Goal: Task Accomplishment & Management: Use online tool/utility

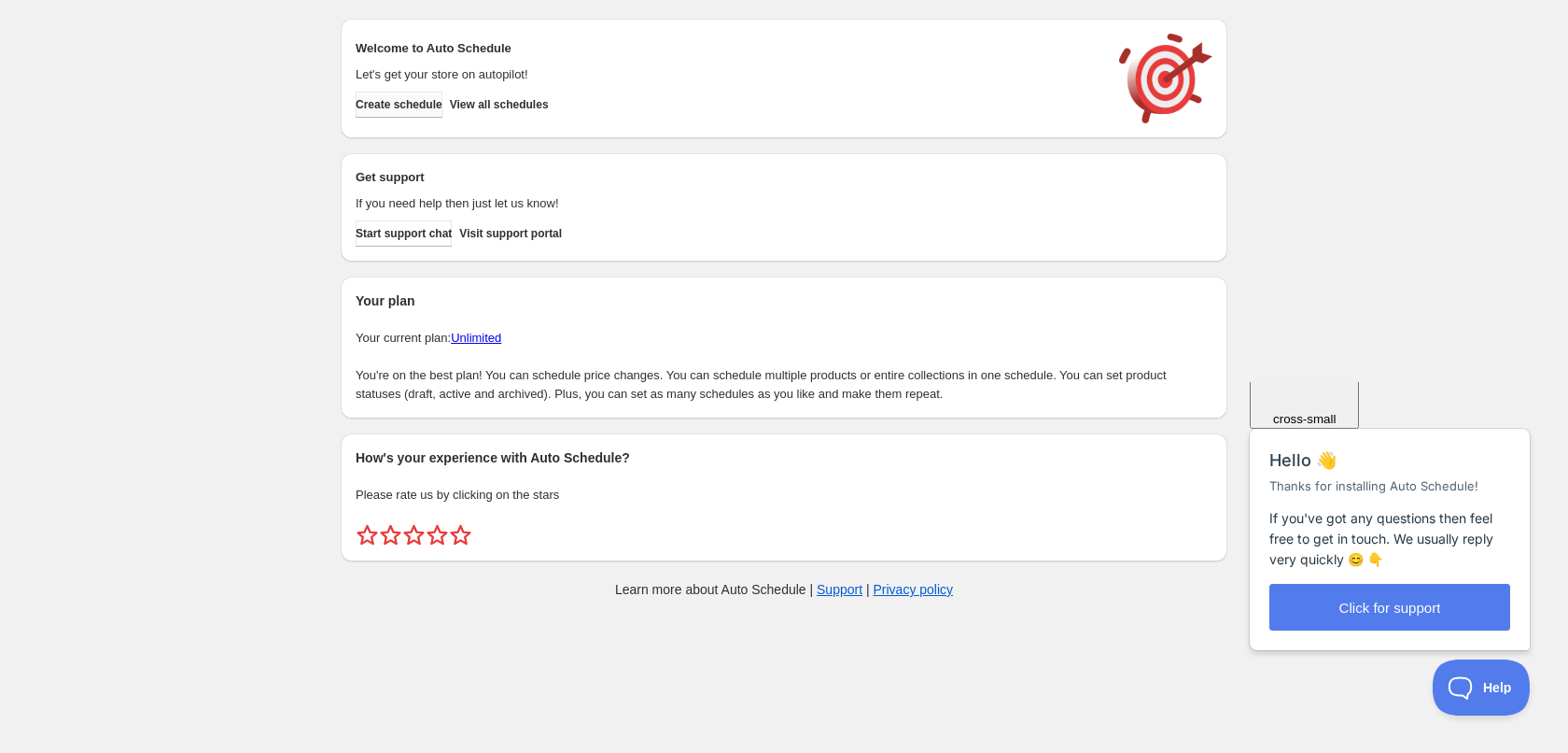
click at [412, 109] on span "Create schedule" at bounding box center [399, 104] width 86 height 15
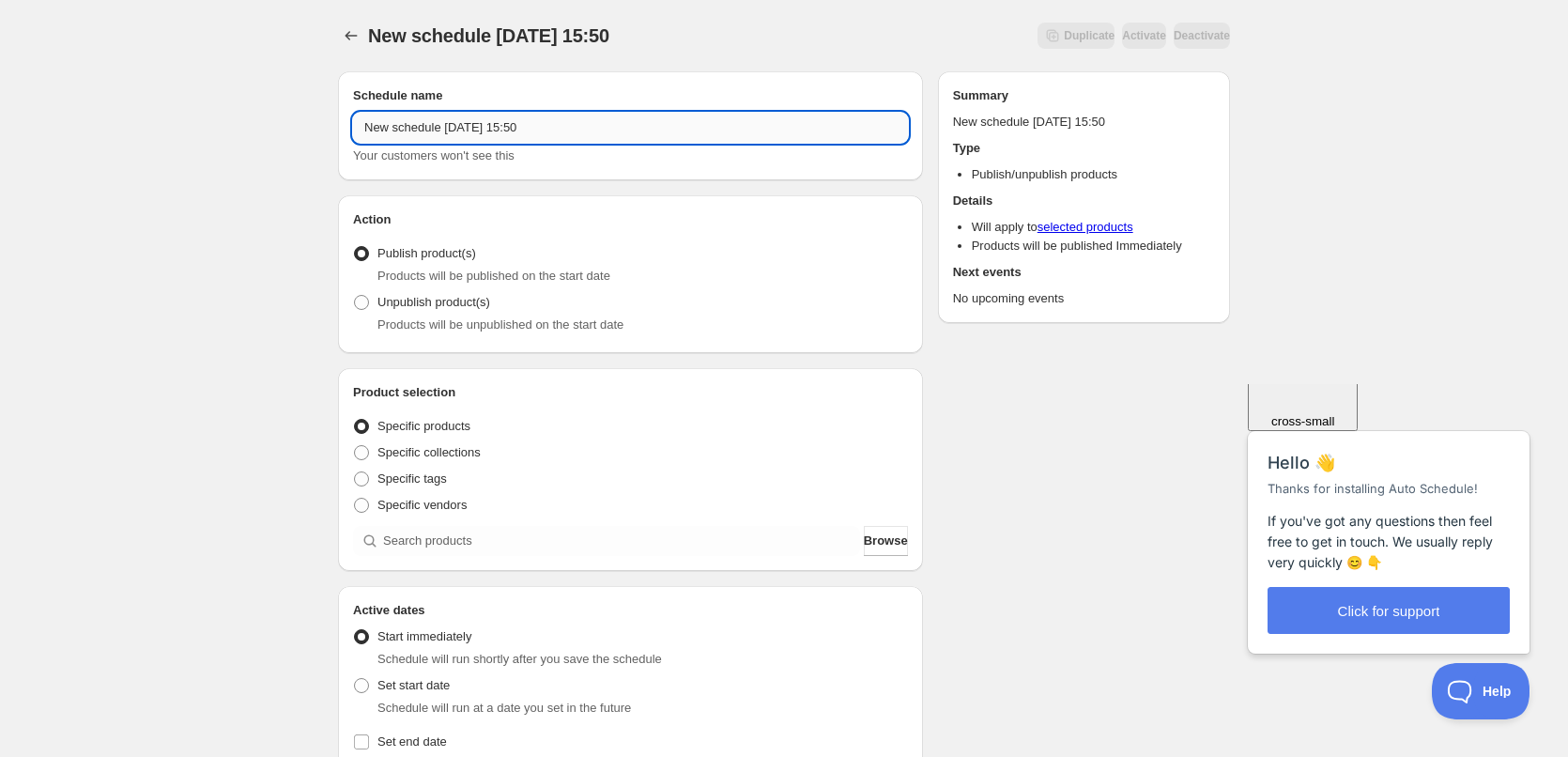
click at [560, 130] on input "New schedule [DATE] 15:50" at bounding box center [630, 127] width 555 height 30
click at [560, 130] on input "22/08/" at bounding box center [630, 127] width 555 height 30
type input "[DATE]"
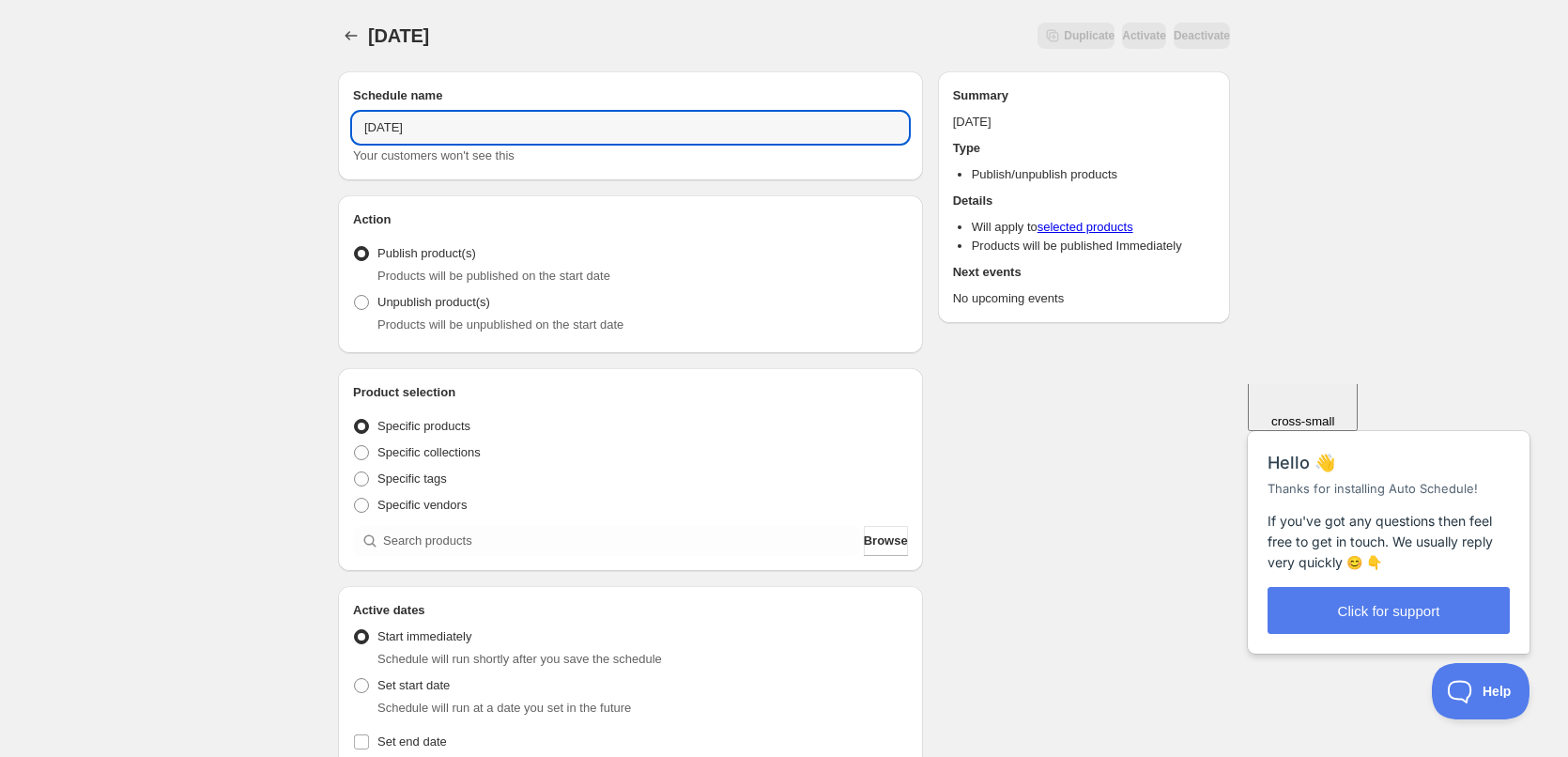
click at [138, 294] on div "[DATE]. This page is ready [DATE] Duplicate Activate Deactivate More actions Du…" at bounding box center [784, 715] width 1568 height 1431
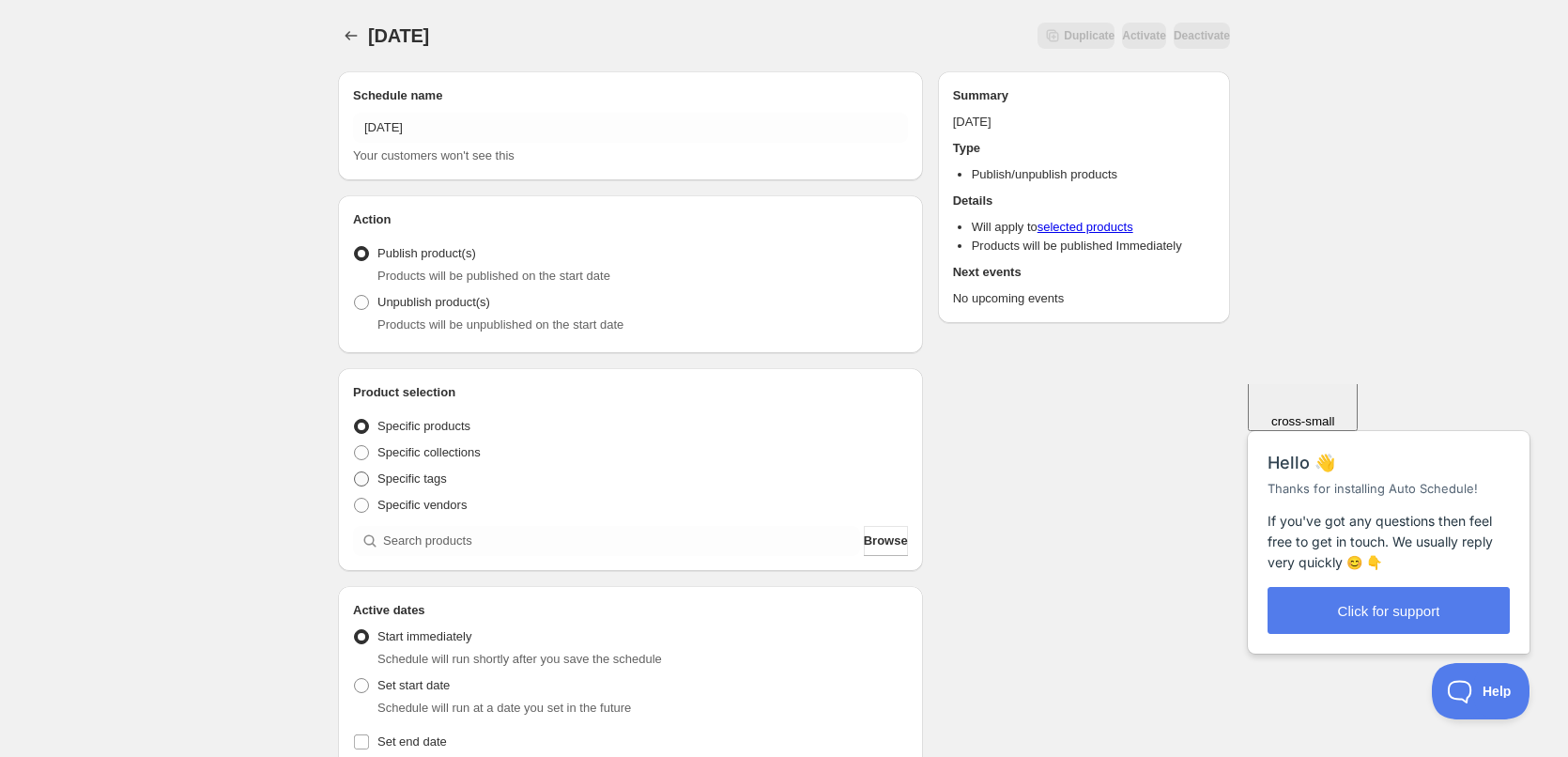
click at [392, 482] on span "Specific tags" at bounding box center [412, 478] width 69 height 14
click at [355, 472] on input "Specific tags" at bounding box center [354, 471] width 1 height 1
radio input "true"
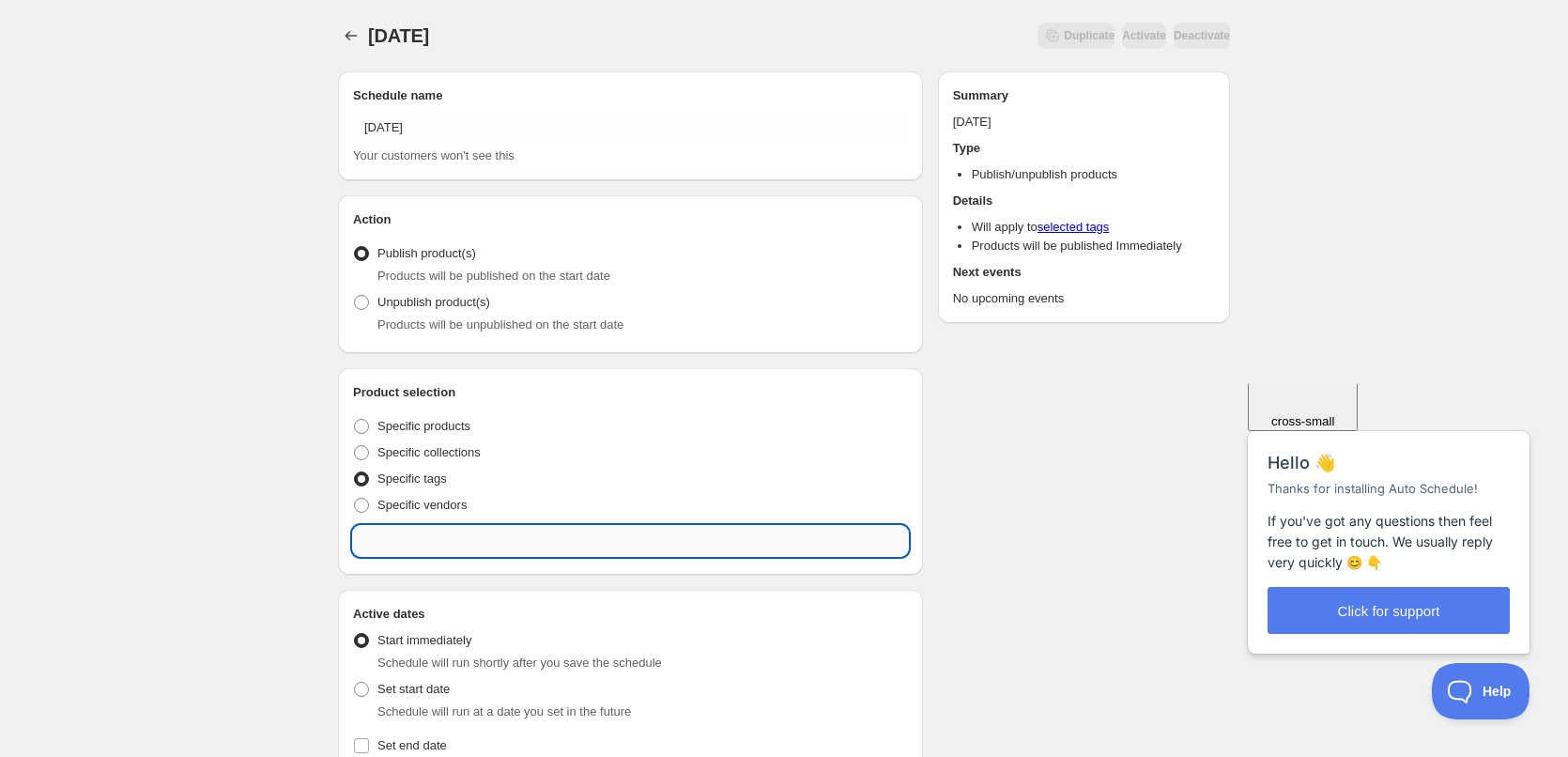
click at [485, 537] on input "text" at bounding box center [630, 541] width 555 height 30
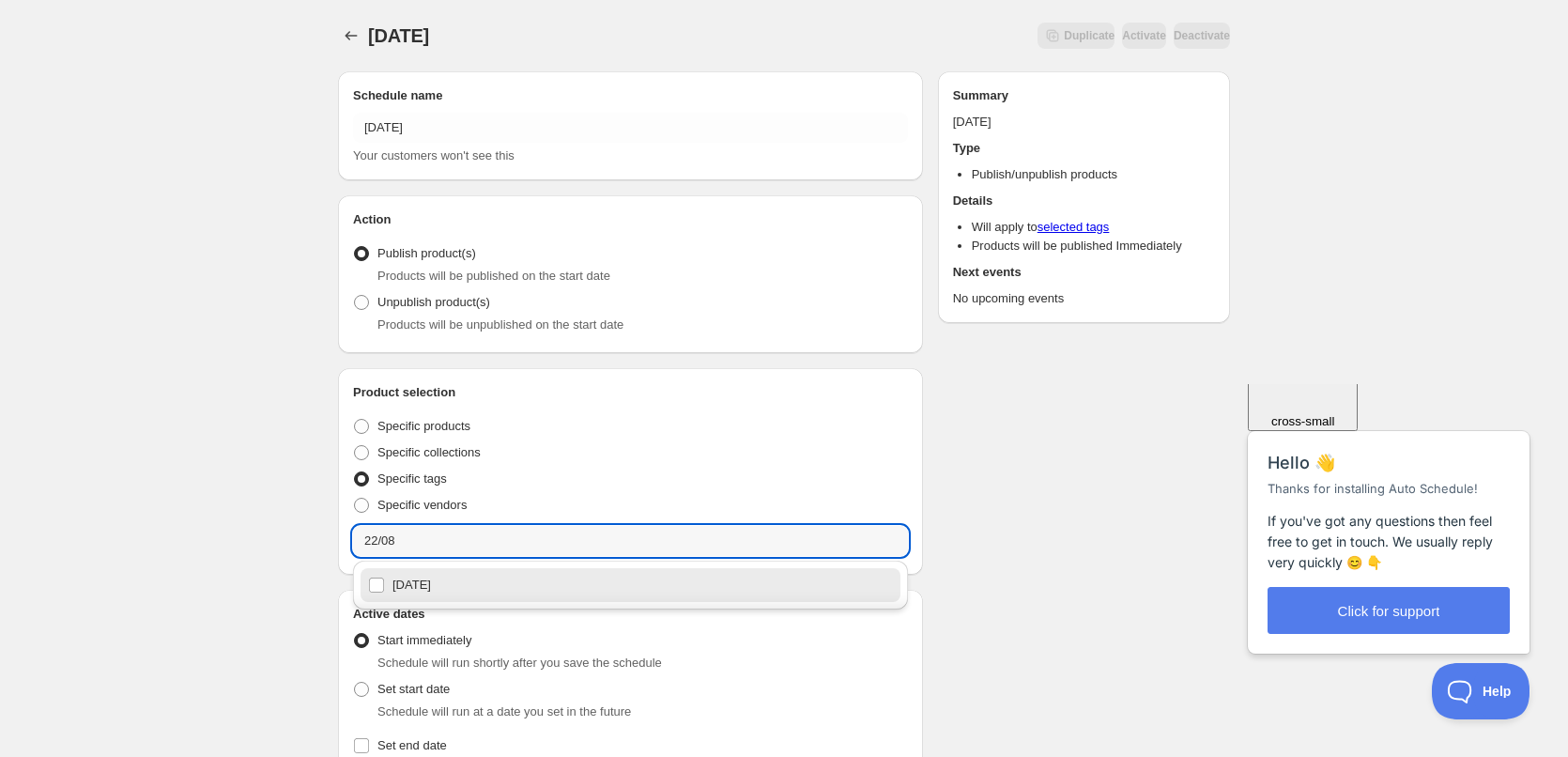
click at [458, 588] on div "[DATE]" at bounding box center [630, 585] width 525 height 27
type input "[DATE]"
checkbox input "true"
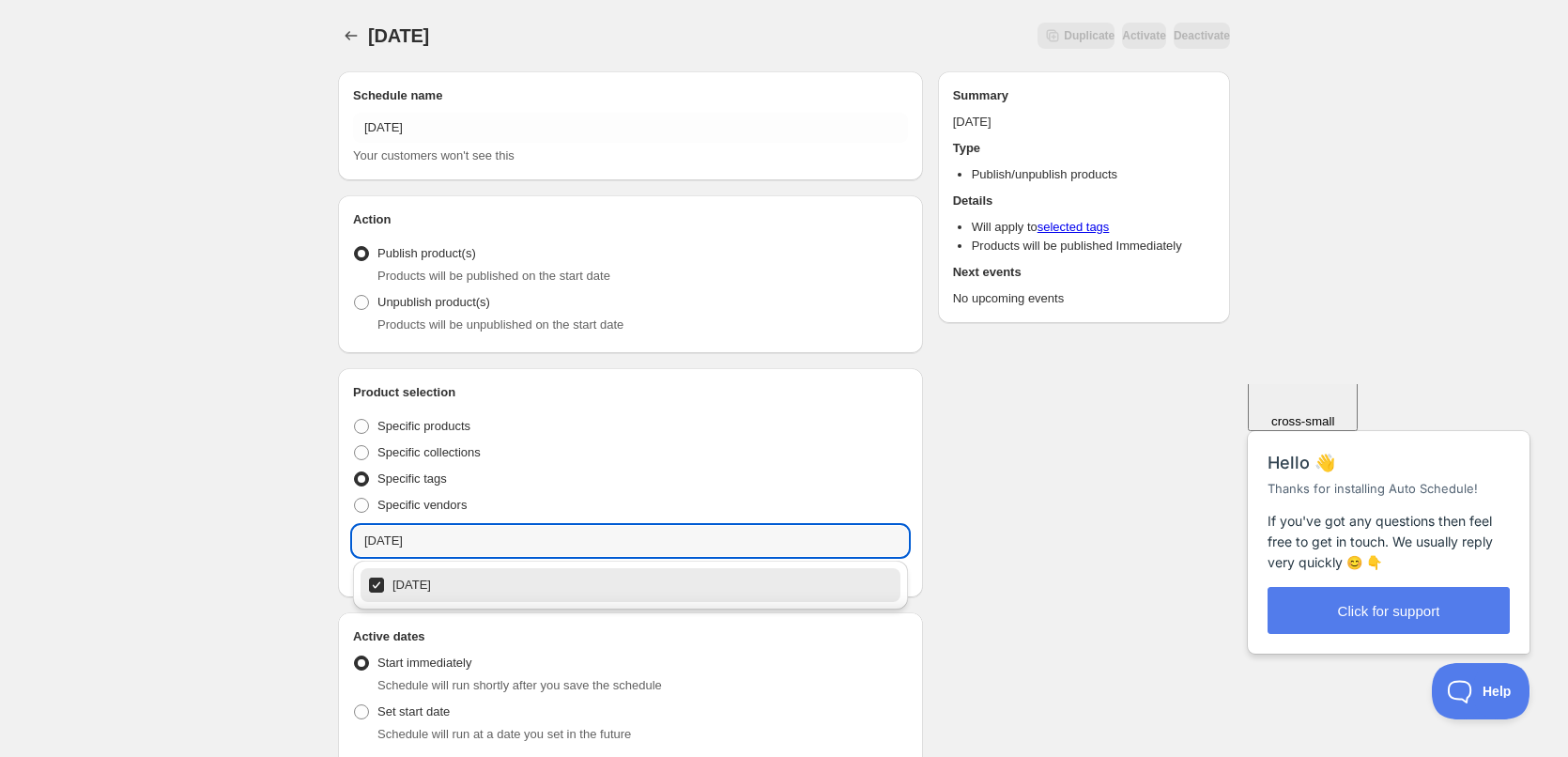
type input "[DATE]"
click at [266, 484] on div "[DATE]. This page is ready [DATE] Duplicate Activate Deactivate More actions Du…" at bounding box center [784, 728] width 1568 height 1457
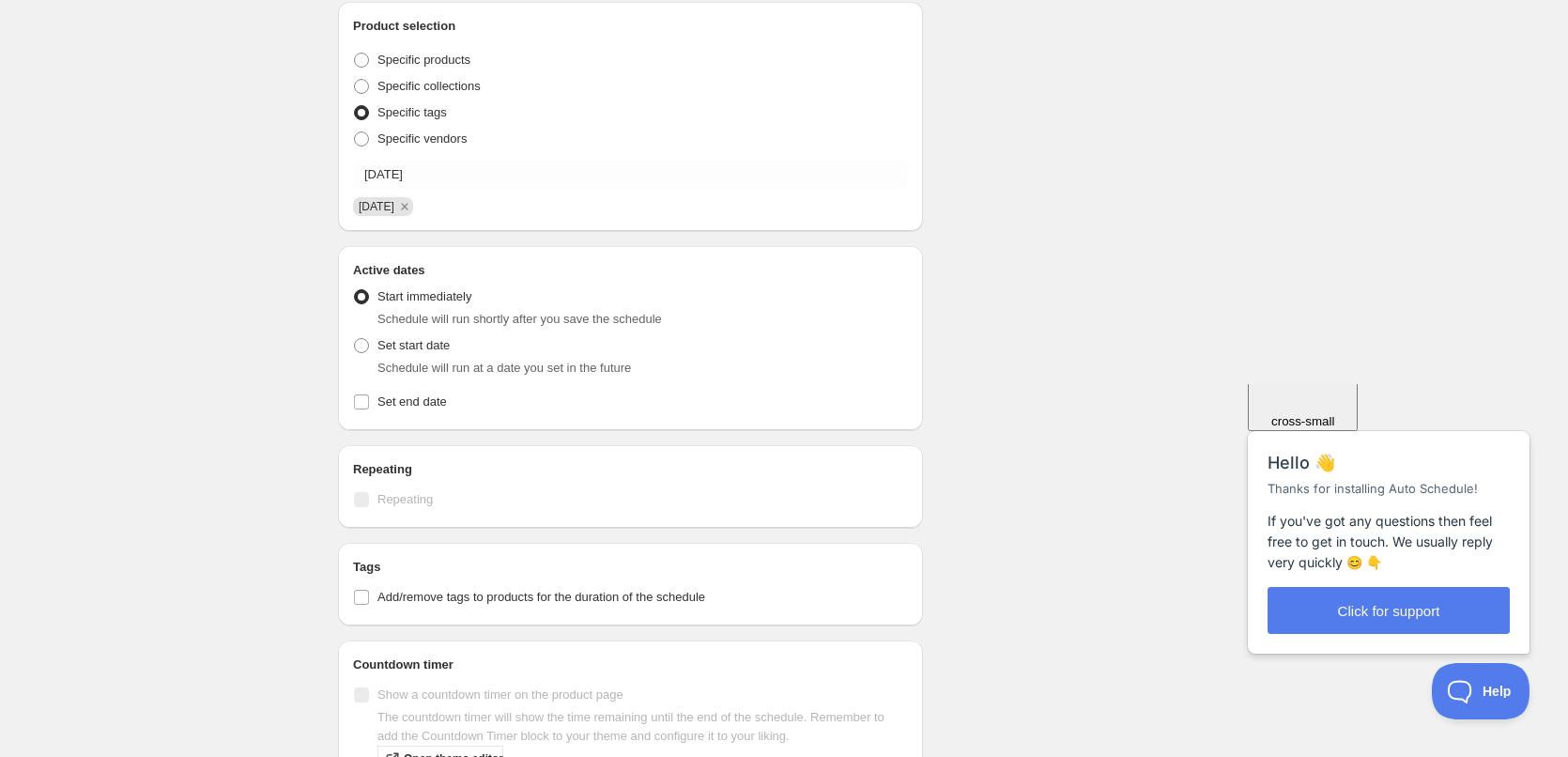
scroll to position [376, 0]
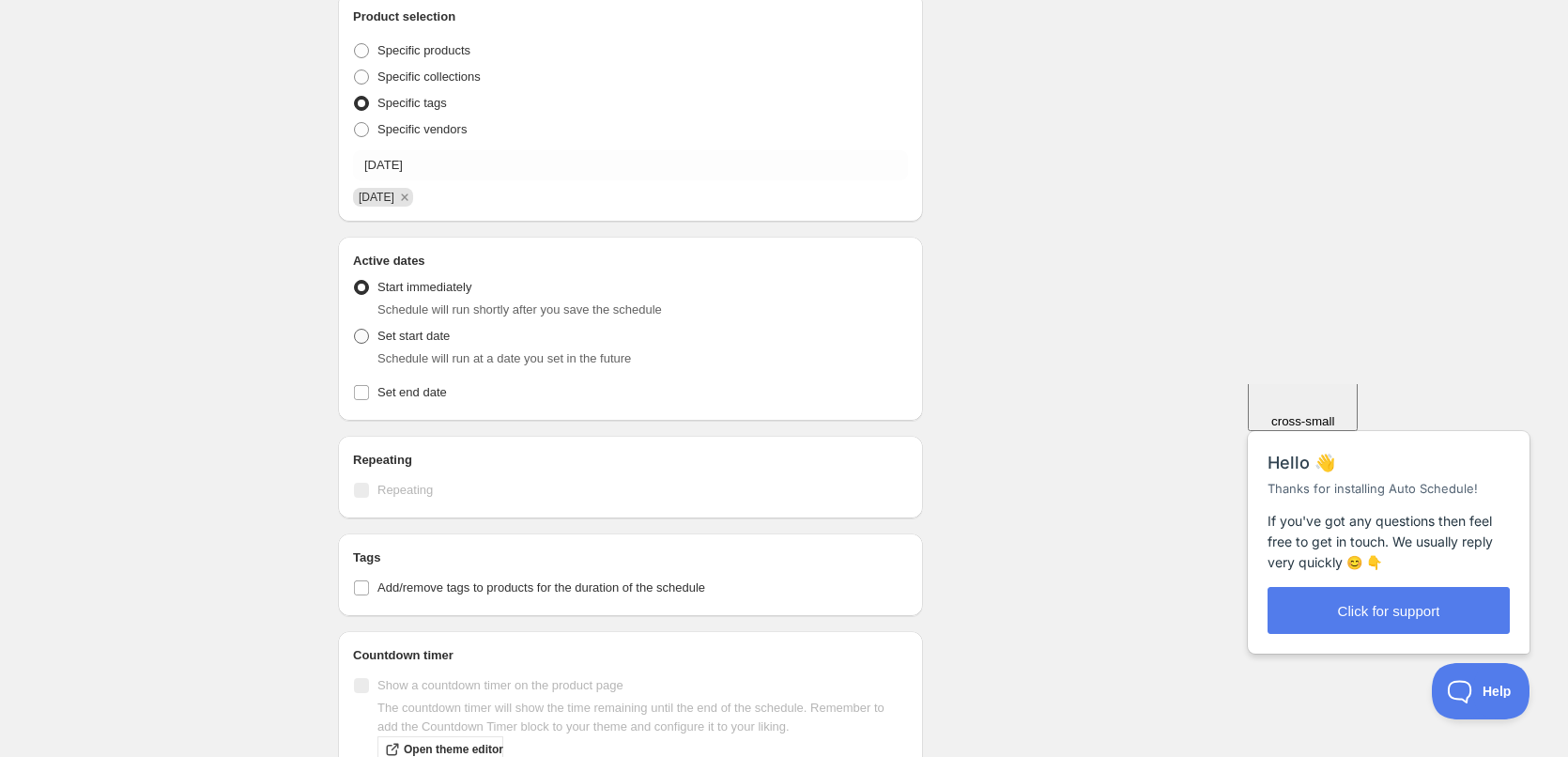
click at [363, 342] on span at bounding box center [361, 335] width 15 height 15
click at [355, 329] on input "Set start date" at bounding box center [354, 328] width 1 height 1
radio input "true"
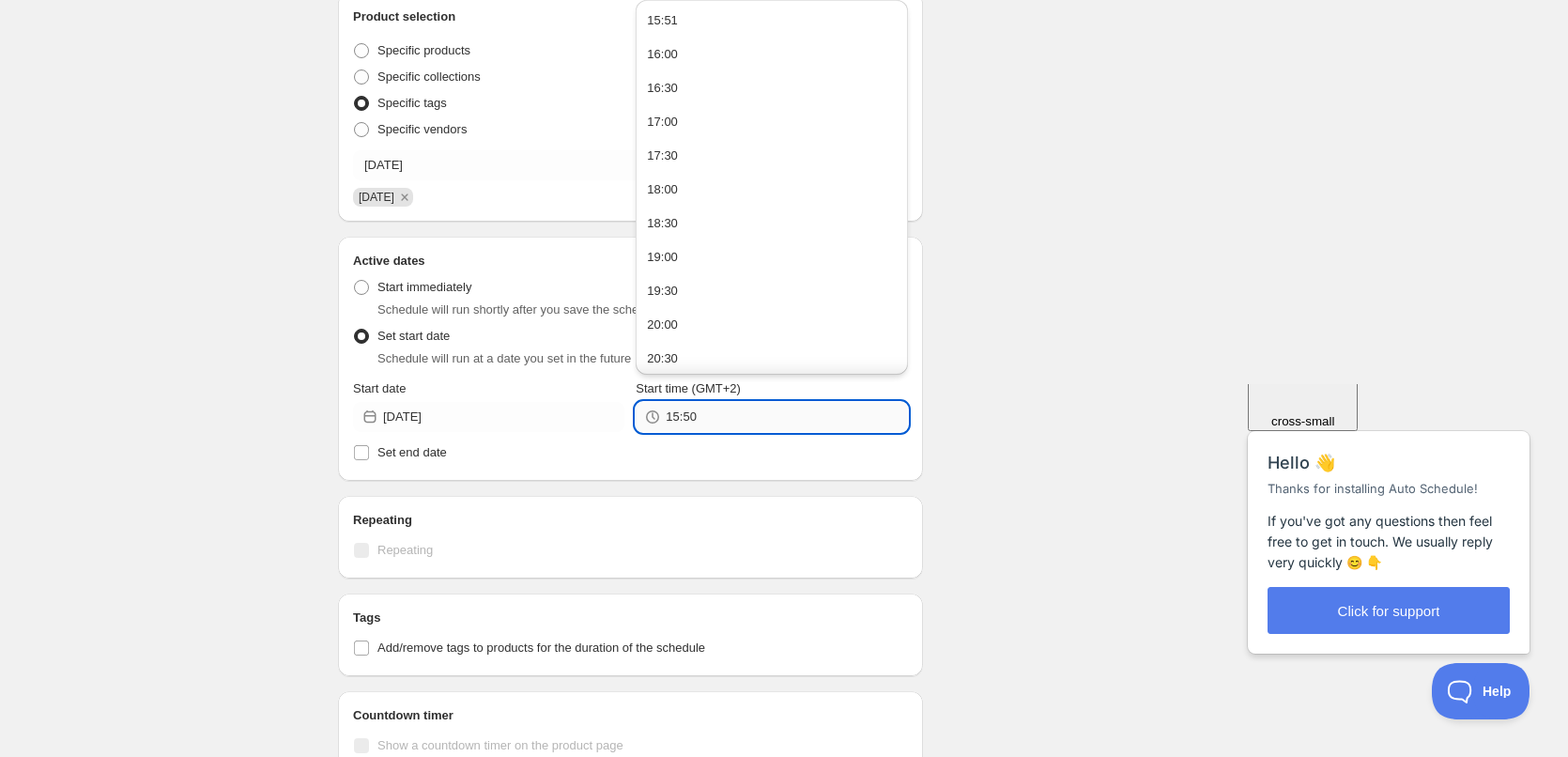
click at [729, 417] on input "15:50" at bounding box center [787, 417] width 241 height 30
click at [694, 254] on button "22:00" at bounding box center [771, 252] width 260 height 30
type input "22:00"
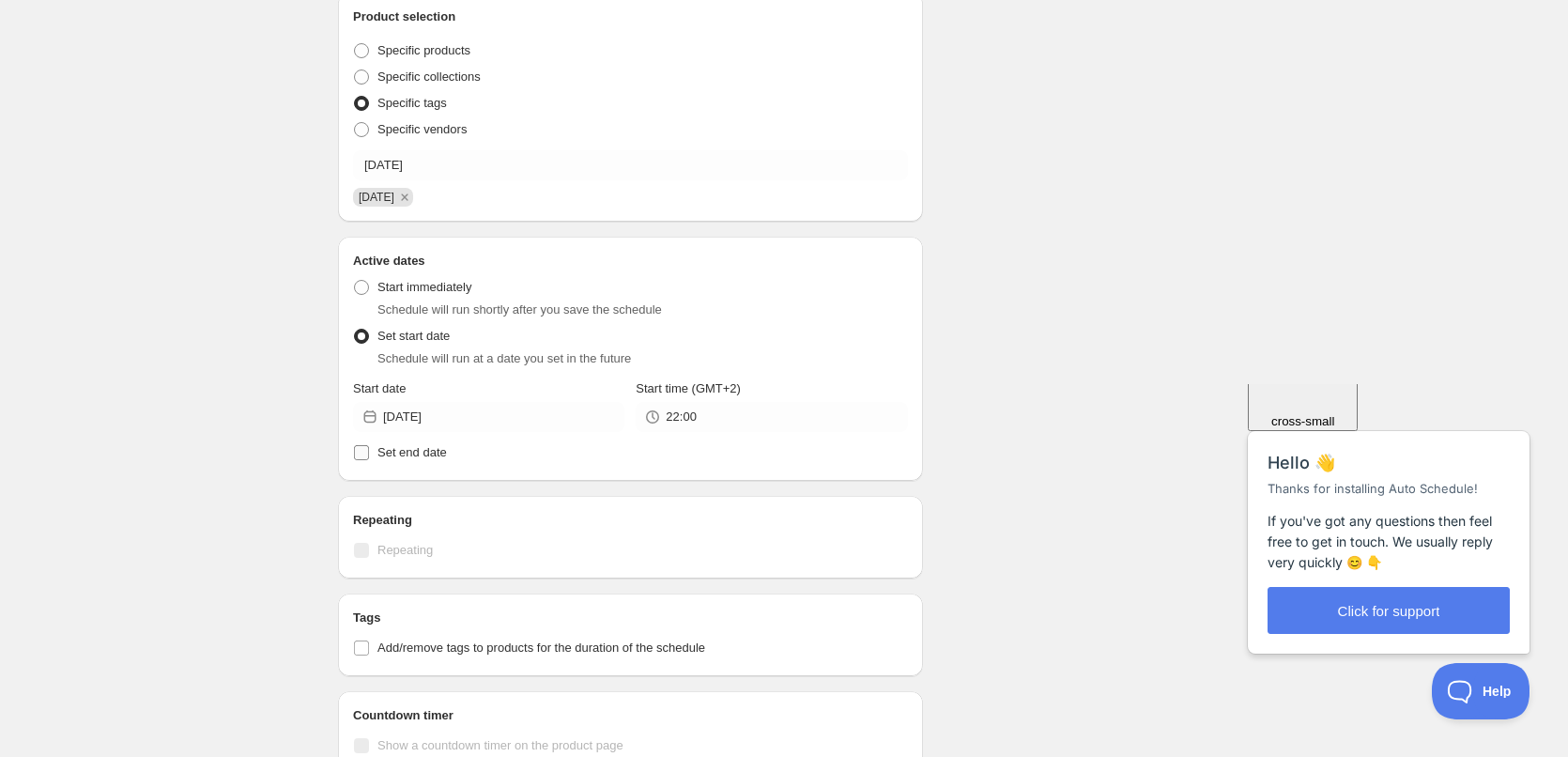
click at [412, 454] on span "Set end date" at bounding box center [412, 452] width 69 height 14
click at [369, 454] on input "Set end date" at bounding box center [361, 452] width 15 height 15
checkbox input "true"
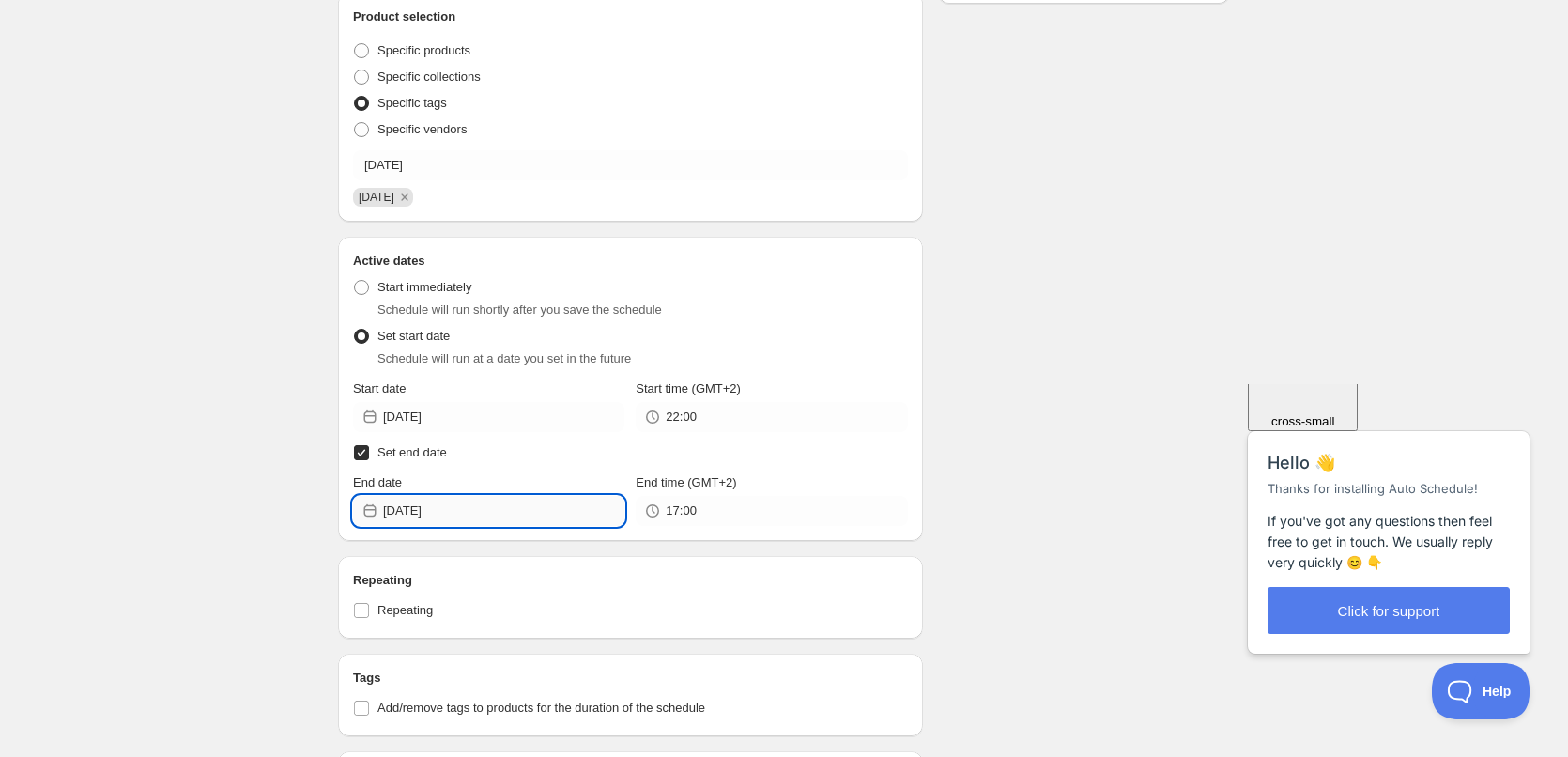
click at [511, 506] on input "[DATE]" at bounding box center [504, 511] width 241 height 30
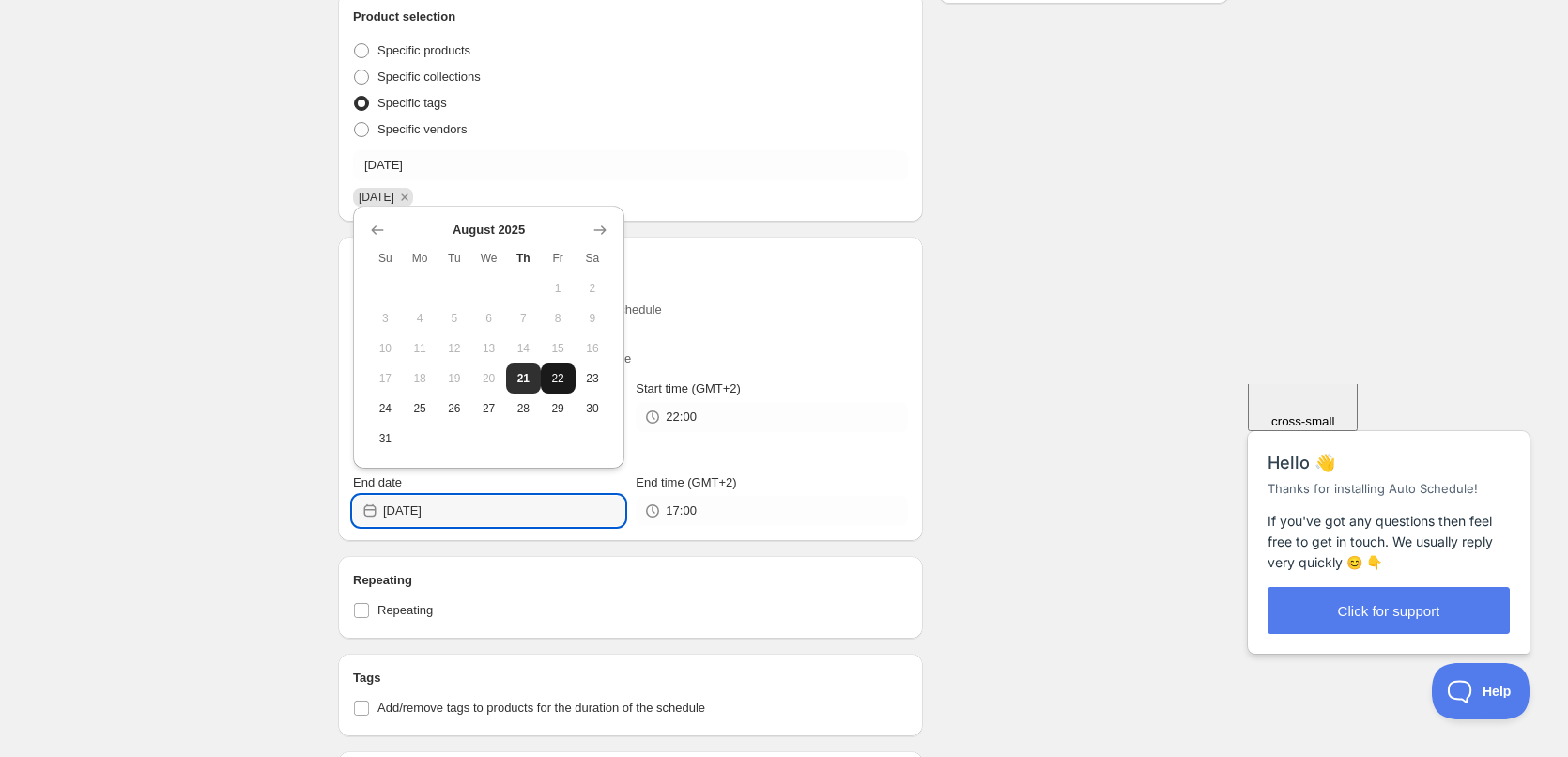
click at [549, 378] on span "22" at bounding box center [559, 378] width 20 height 15
type input "[DATE]"
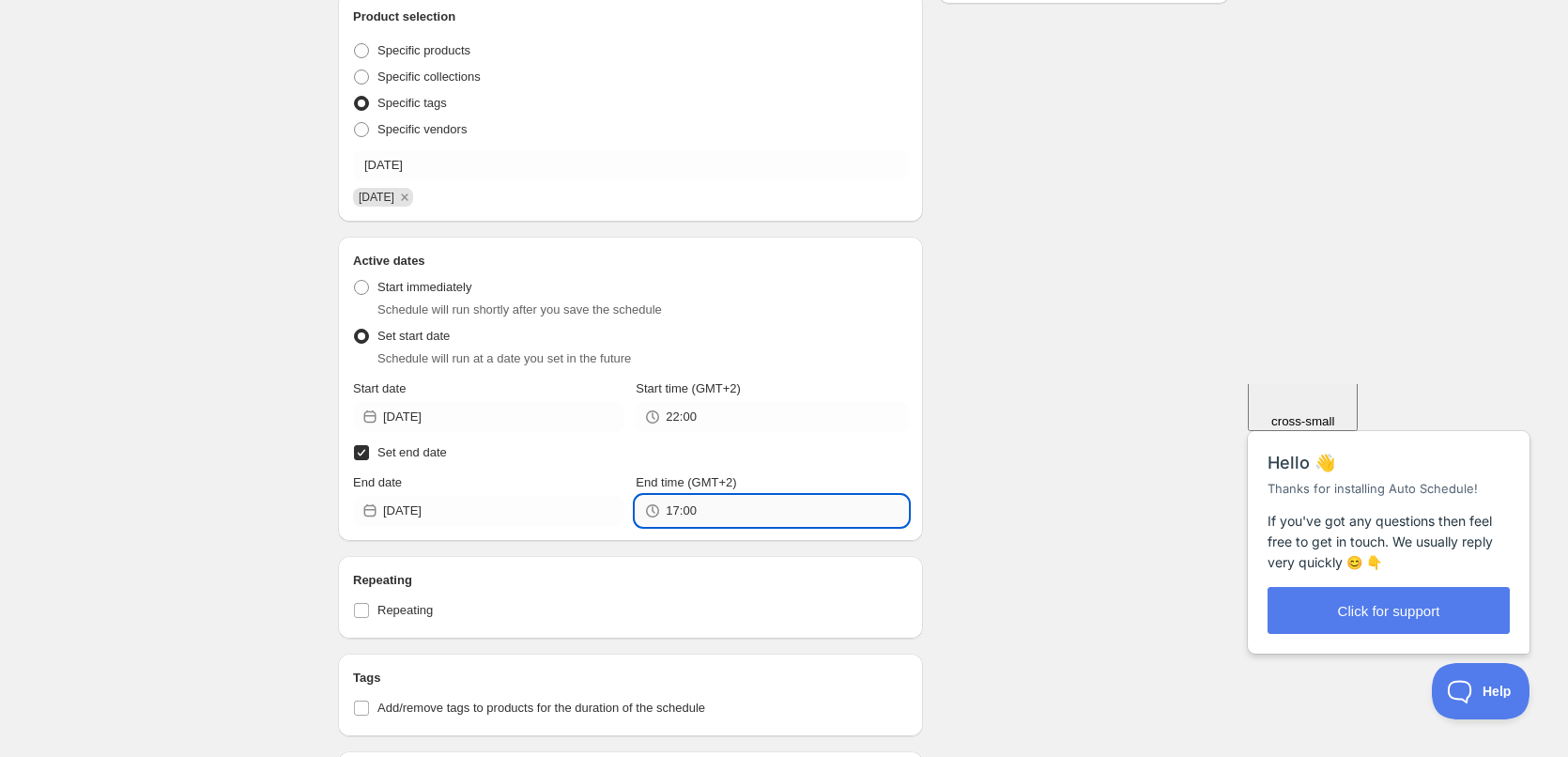
click at [703, 498] on input "17:00" at bounding box center [787, 511] width 241 height 30
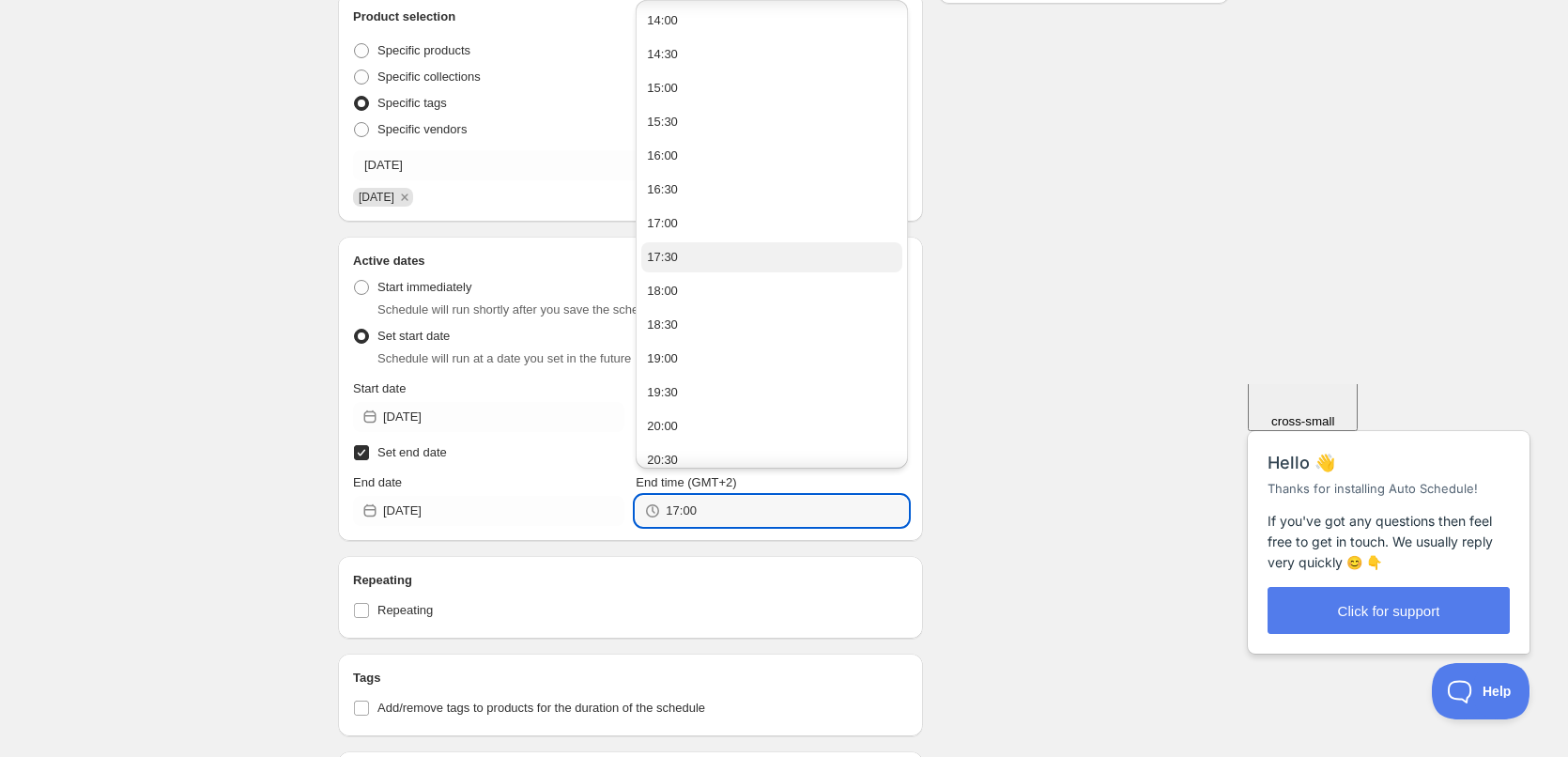
scroll to position [1161, 0]
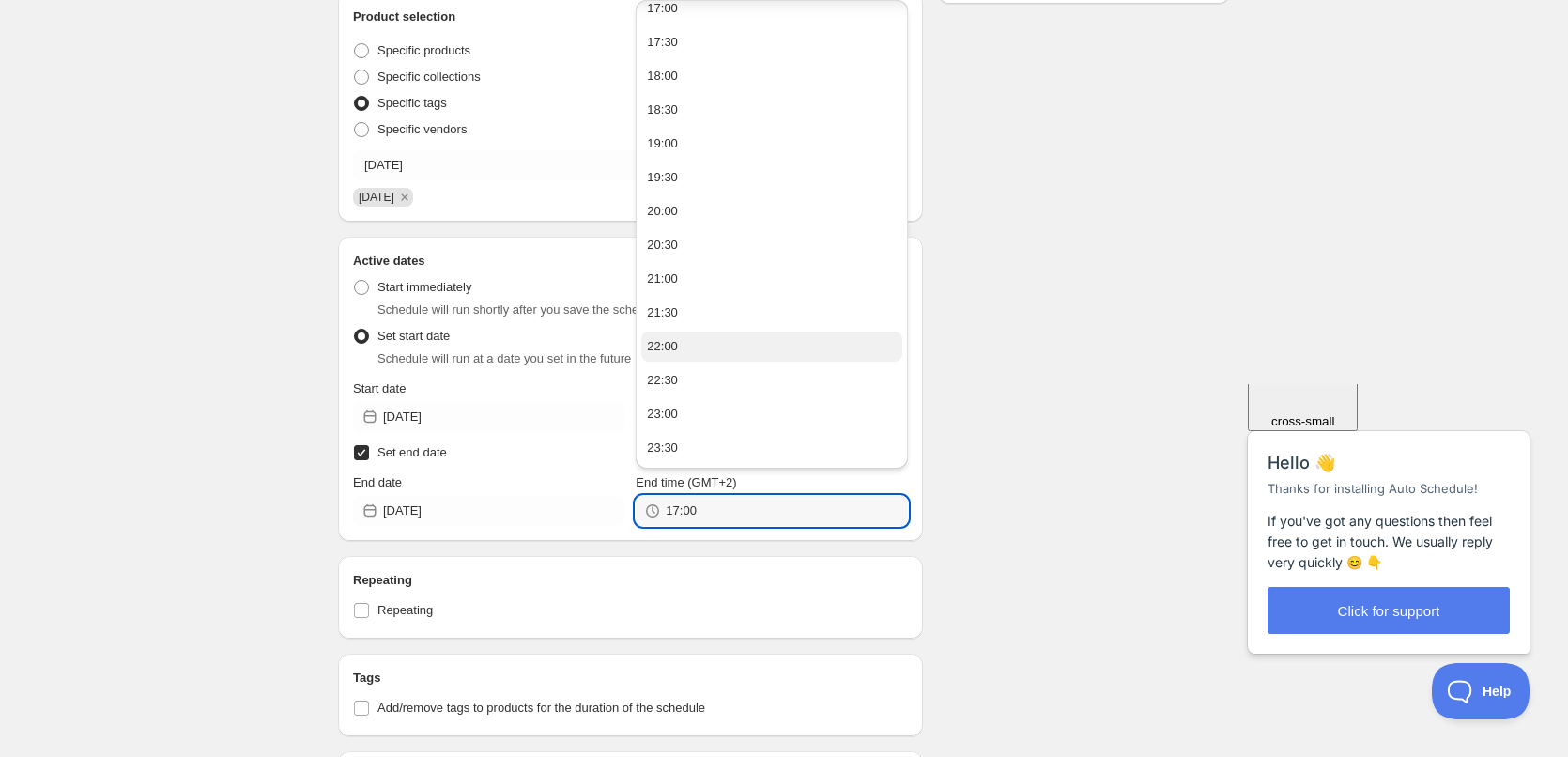
click at [683, 350] on button "22:00" at bounding box center [771, 346] width 260 height 30
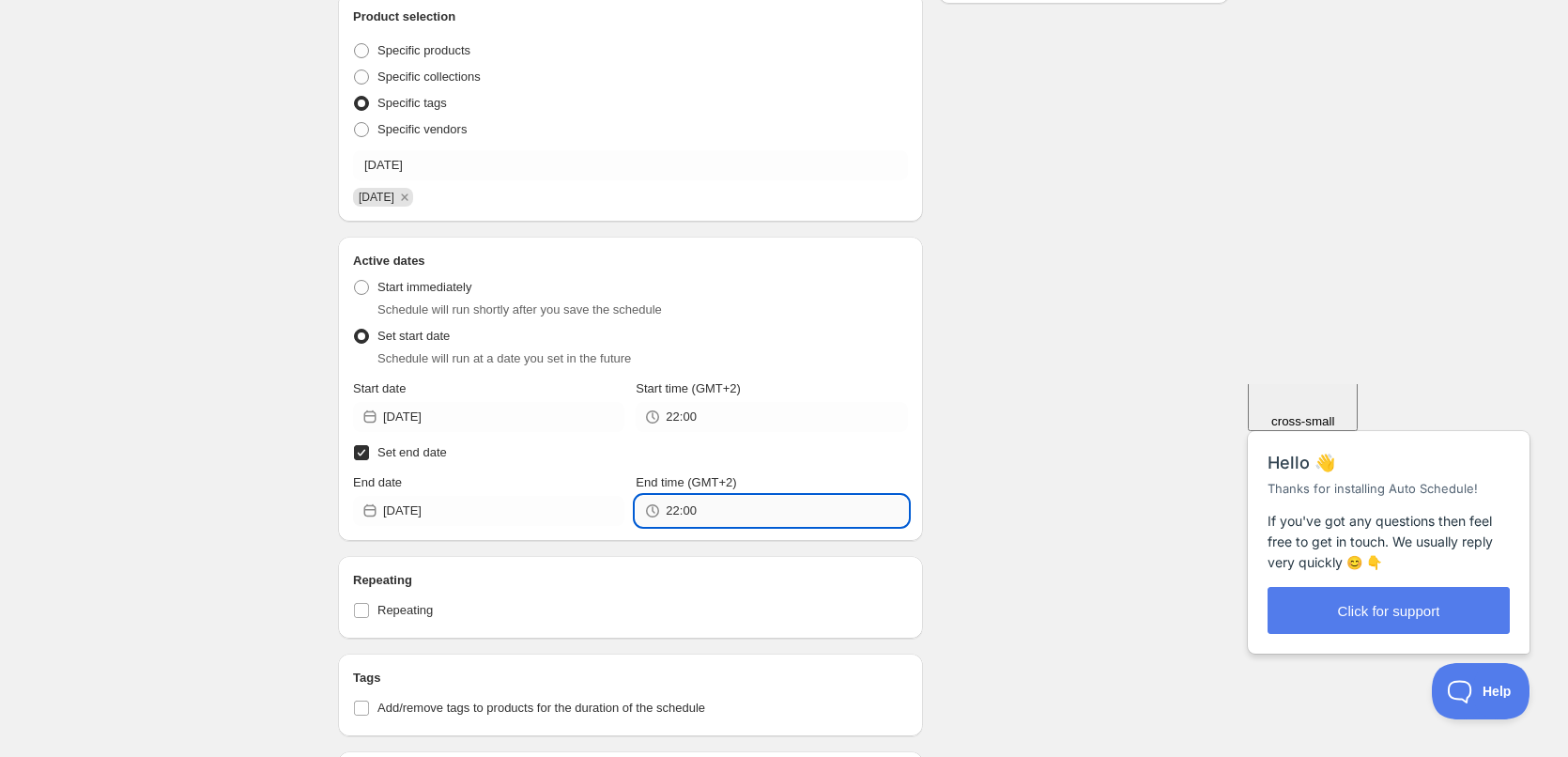
click at [690, 508] on input "22:00" at bounding box center [787, 511] width 241 height 30
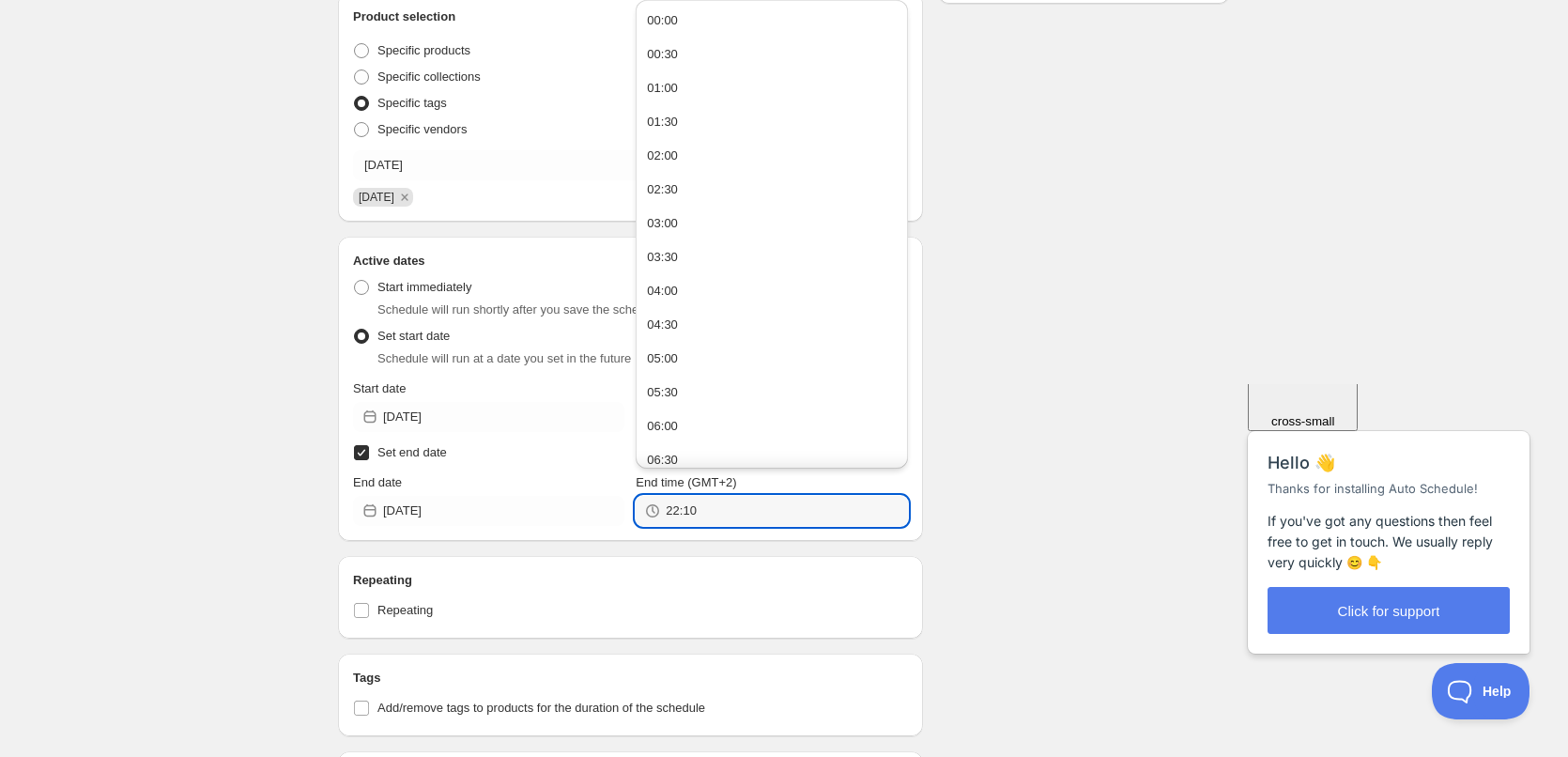
type input "22:10"
click at [1039, 318] on div "Schedule name [DATE] Your customers won't see this Action Action Publish produc…" at bounding box center [777, 467] width 908 height 1573
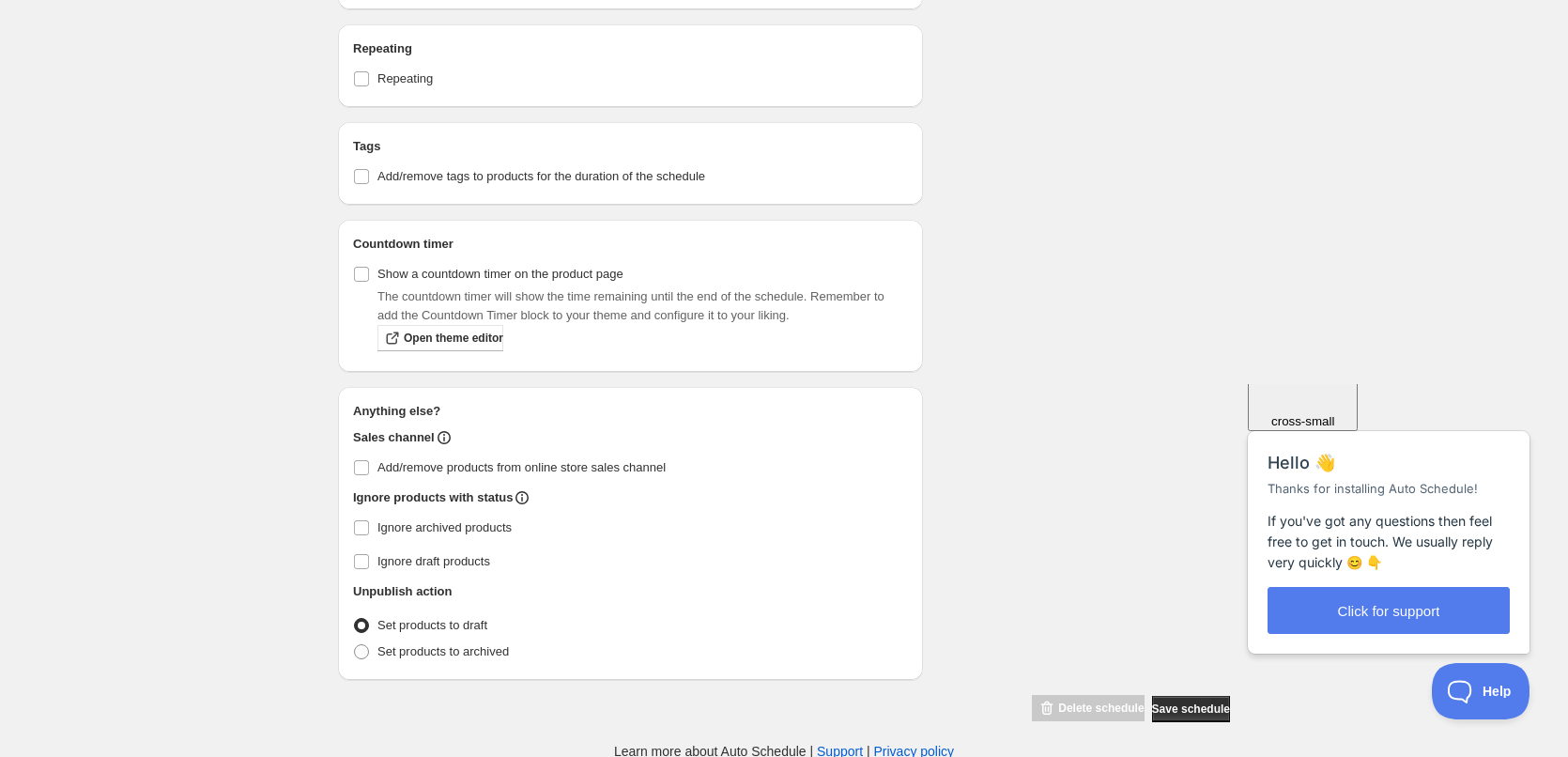
scroll to position [909, 0]
click at [362, 521] on input "Ignore archived products" at bounding box center [361, 525] width 15 height 15
checkbox input "true"
click at [367, 649] on span at bounding box center [361, 649] width 15 height 15
click at [355, 643] on input "Set products to archived" at bounding box center [354, 642] width 1 height 1
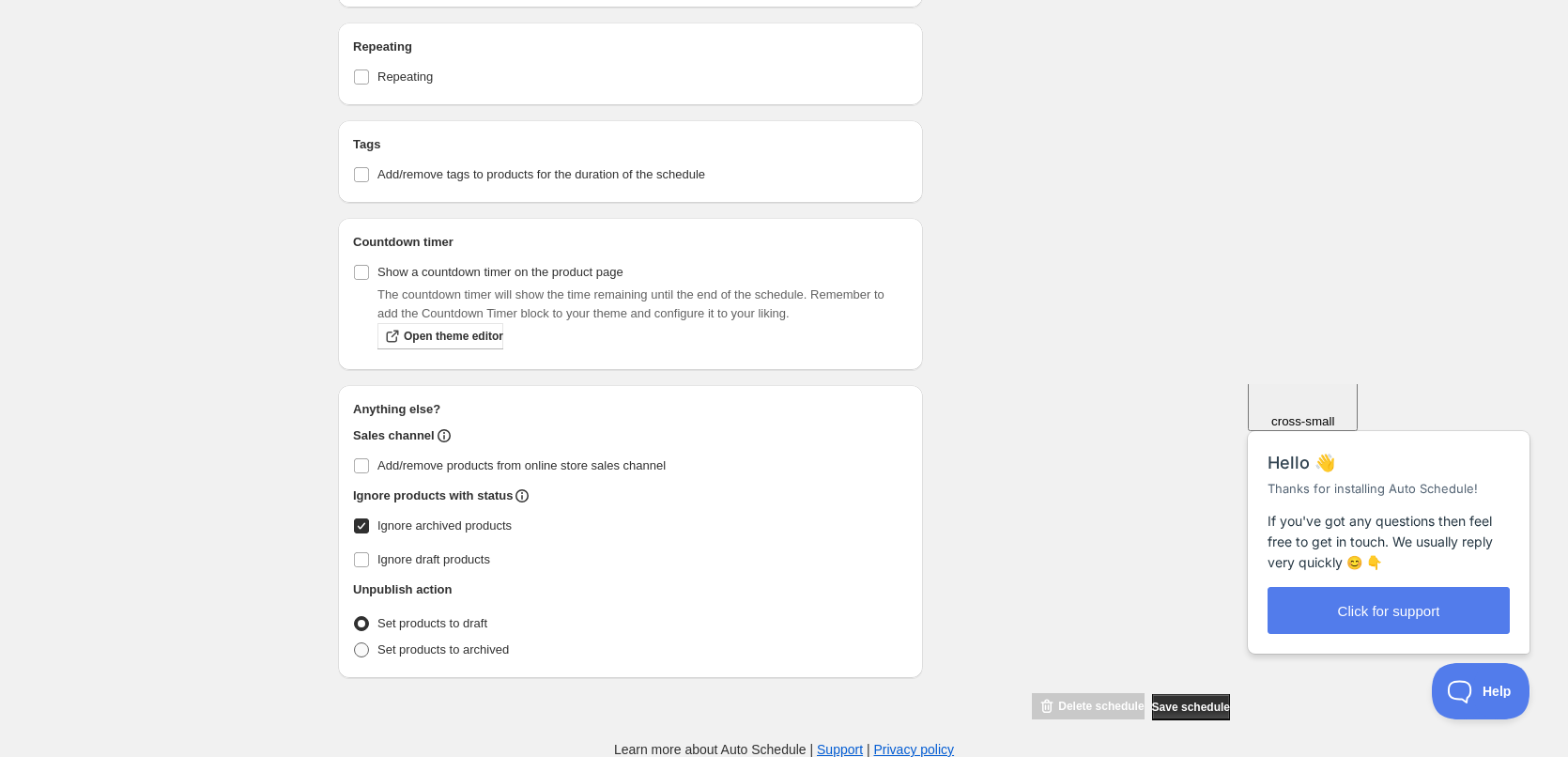
radio input "true"
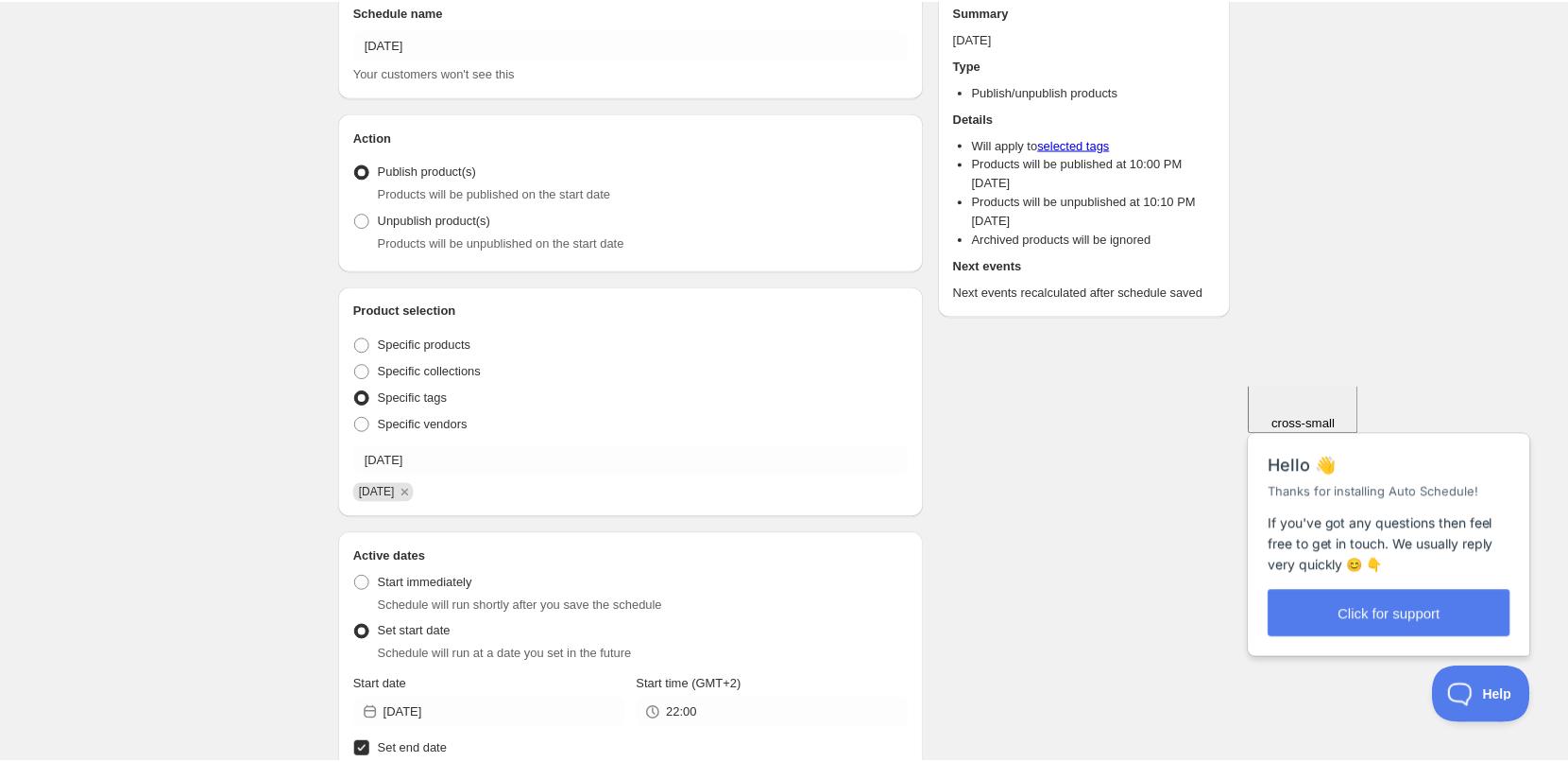
scroll to position [0, 0]
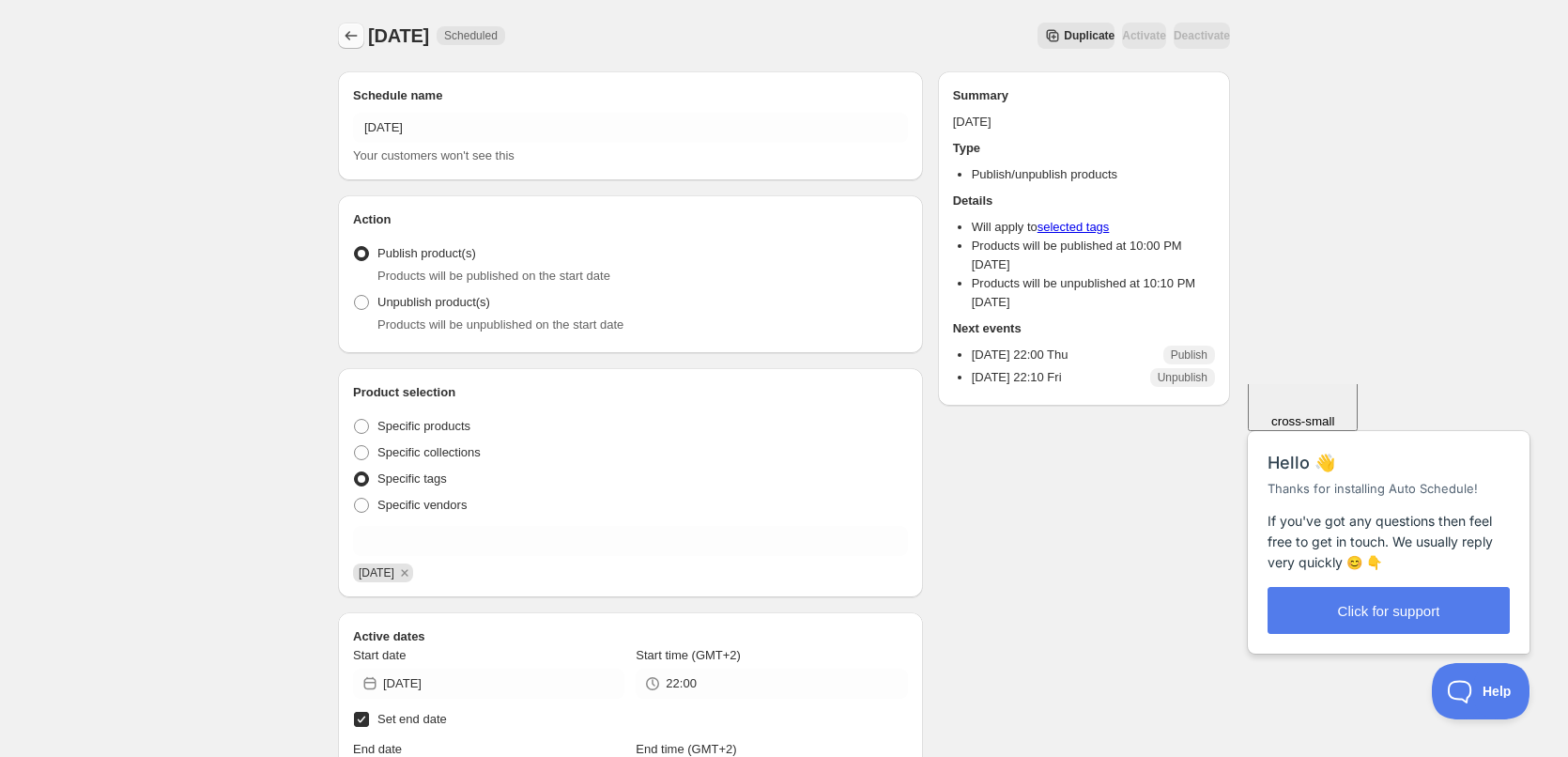
click at [359, 34] on icon "Schedules" at bounding box center [351, 36] width 19 height 19
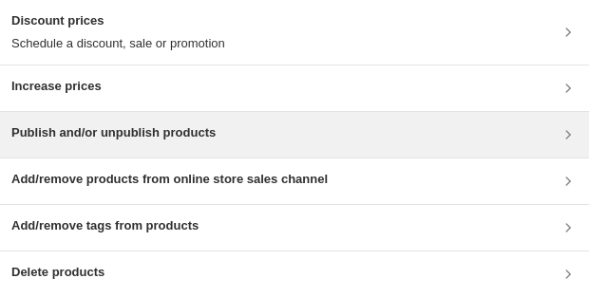
click at [201, 156] on div "Publish and/or unpublish products" at bounding box center [294, 135] width 589 height 46
